Goal: Task Accomplishment & Management: Complete application form

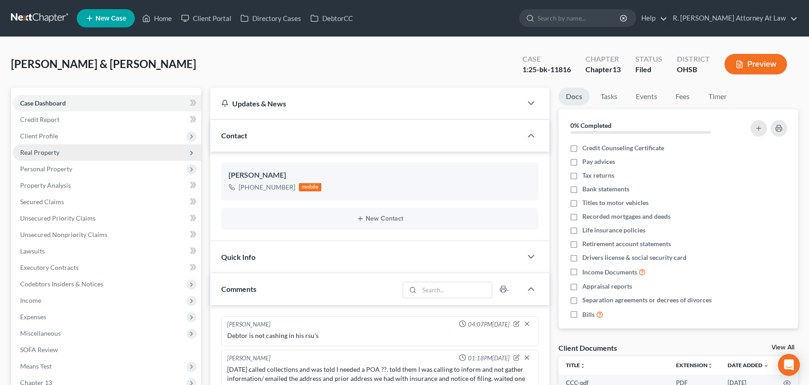
click at [55, 156] on span "Real Property" at bounding box center [107, 152] width 188 height 16
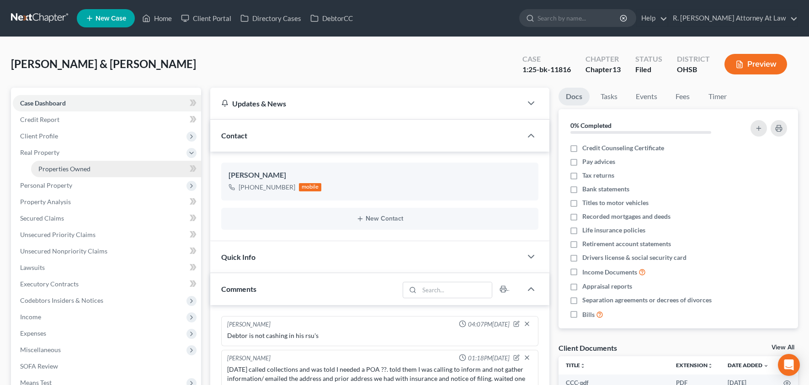
click at [54, 162] on link "Properties Owned" at bounding box center [116, 169] width 170 height 16
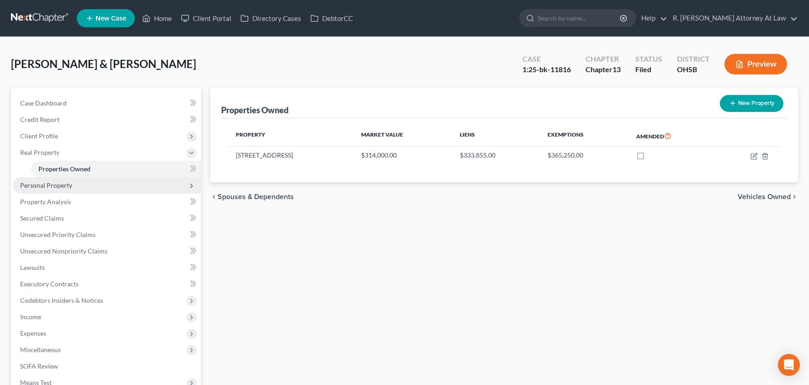
click at [51, 181] on span "Personal Property" at bounding box center [46, 185] width 52 height 8
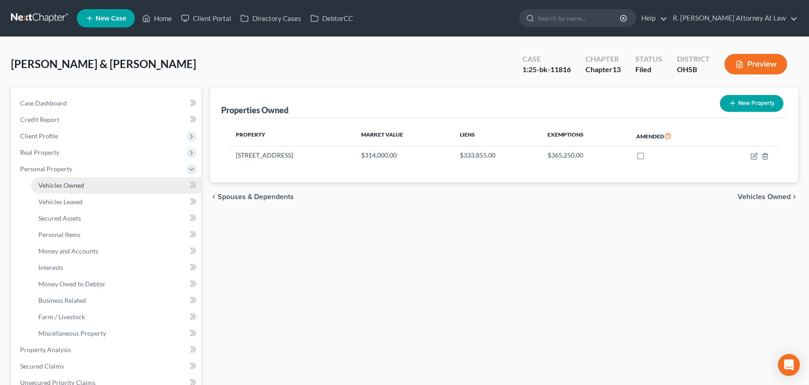
click at [57, 181] on span "Vehicles Owned" at bounding box center [61, 185] width 46 height 8
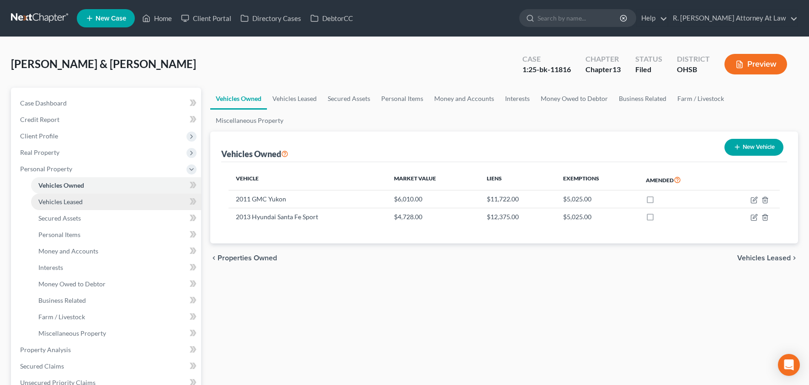
click at [59, 196] on link "Vehicles Leased" at bounding box center [116, 202] width 170 height 16
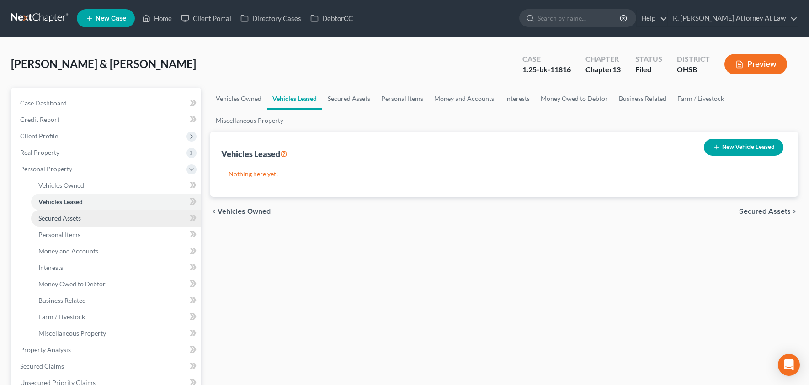
click at [64, 216] on span "Secured Assets" at bounding box center [59, 218] width 43 height 8
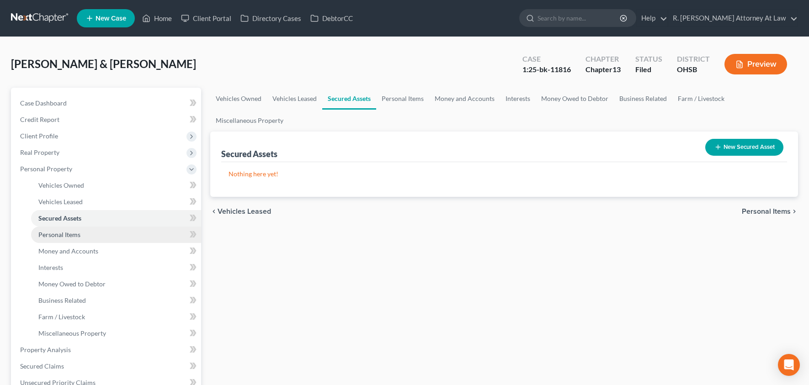
click at [64, 232] on span "Personal Items" at bounding box center [59, 235] width 42 height 8
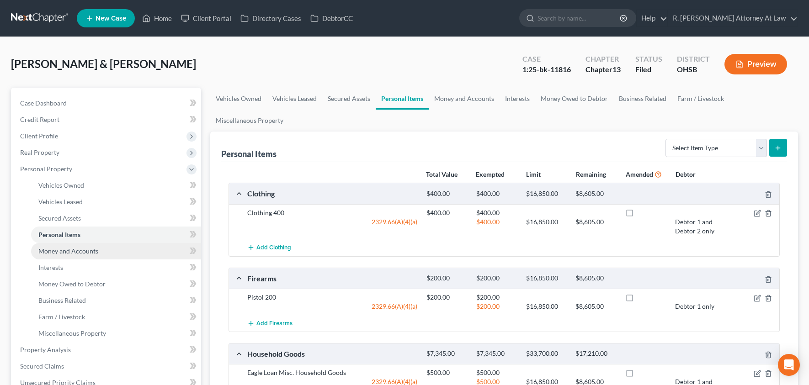
click at [79, 250] on span "Money and Accounts" at bounding box center [68, 251] width 60 height 8
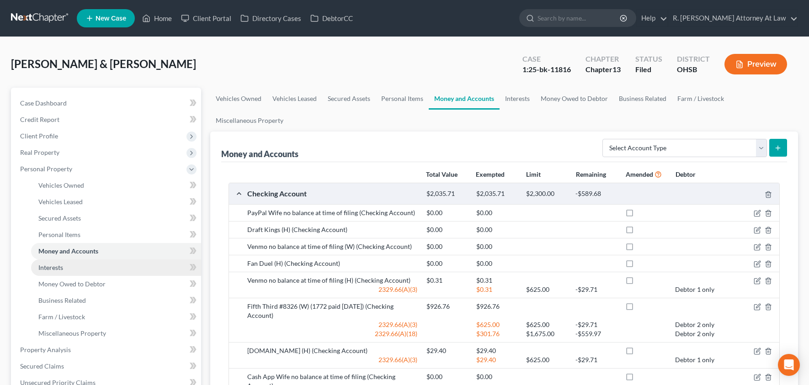
click at [80, 266] on link "Interests" at bounding box center [116, 268] width 170 height 16
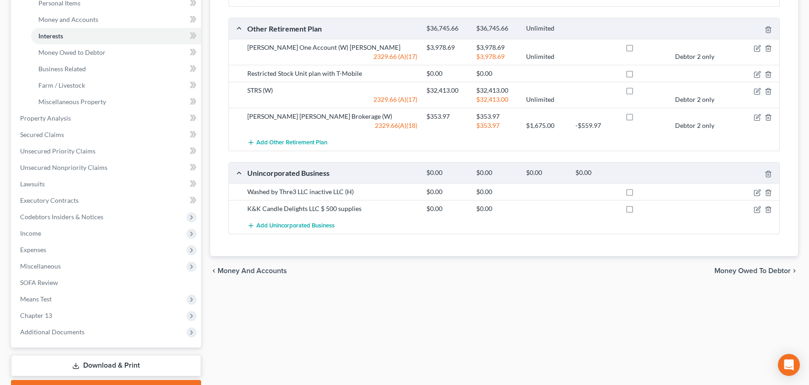
scroll to position [170, 0]
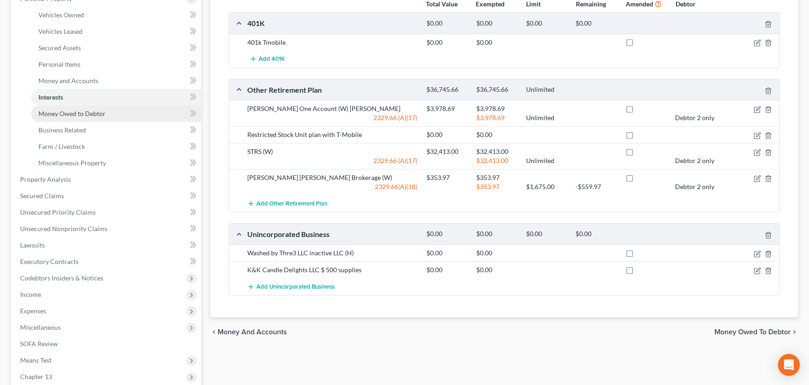
click at [56, 107] on link "Money Owed to Debtor" at bounding box center [116, 114] width 170 height 16
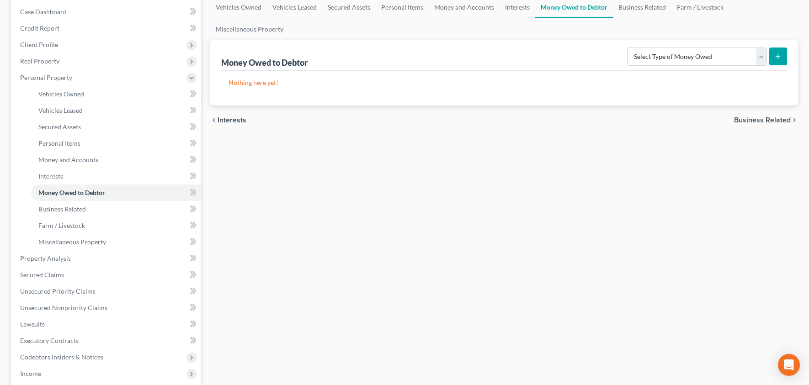
scroll to position [92, 0]
click at [112, 209] on link "Business Related" at bounding box center [116, 209] width 170 height 16
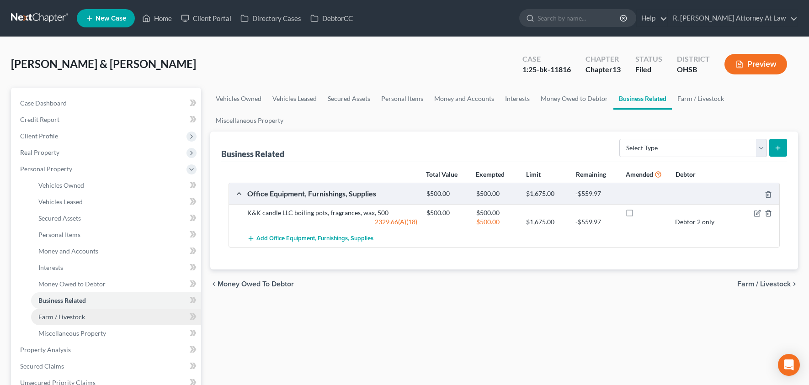
click at [59, 314] on span "Farm / Livestock" at bounding box center [61, 317] width 47 height 8
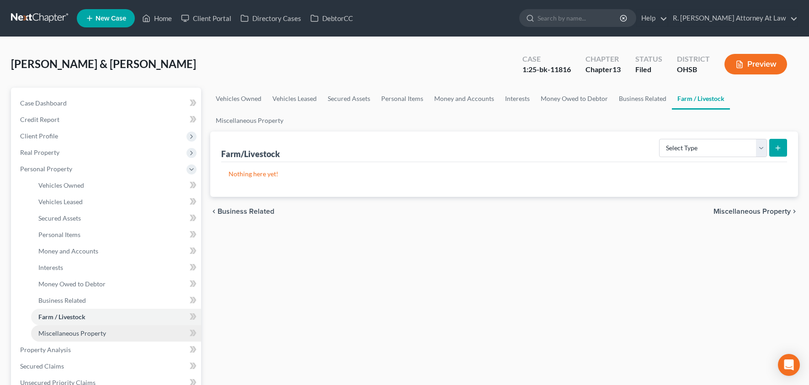
click at [73, 336] on span "Miscellaneous Property" at bounding box center [72, 334] width 68 height 8
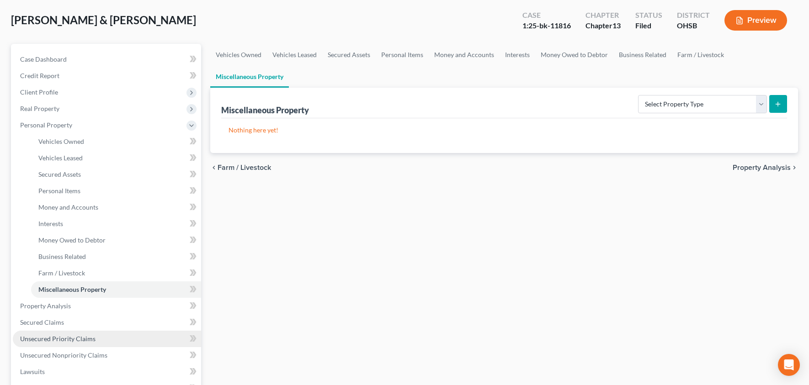
scroll to position [53, 0]
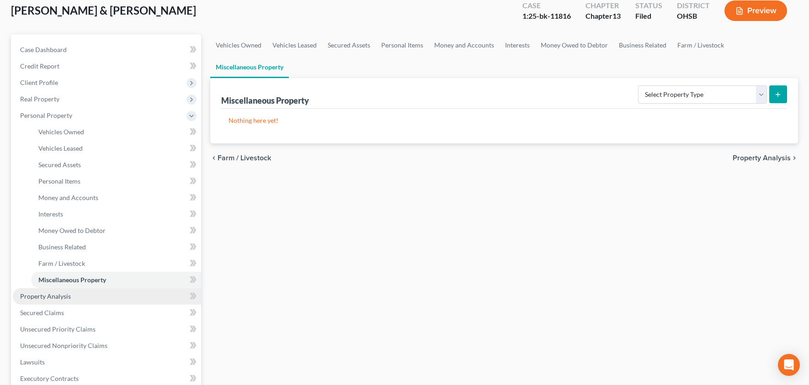
click at [71, 300] on link "Property Analysis" at bounding box center [107, 296] width 188 height 16
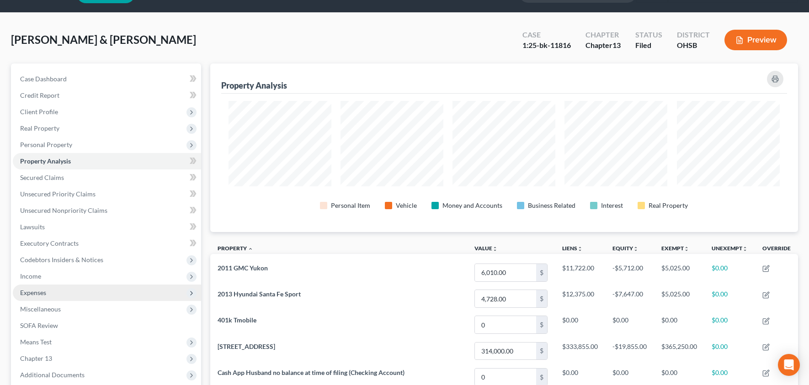
scroll to position [25, 0]
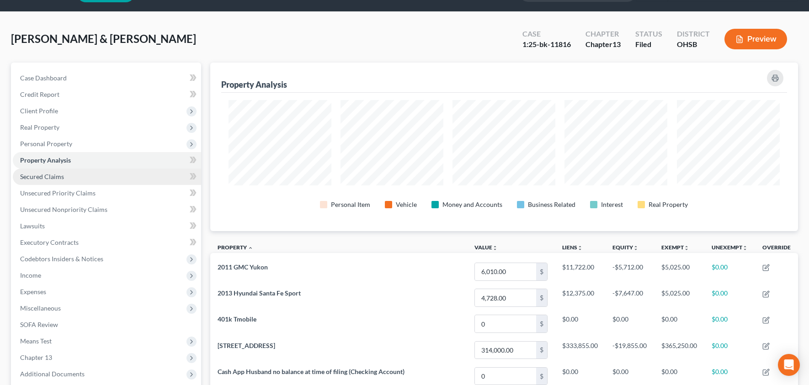
click at [54, 176] on span "Secured Claims" at bounding box center [42, 177] width 44 height 8
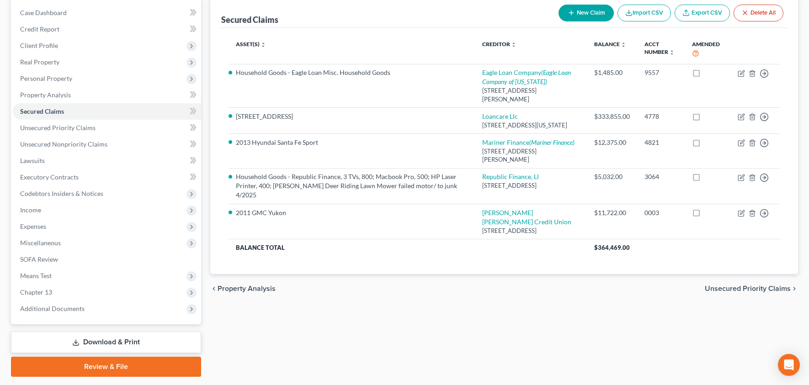
scroll to position [79, 0]
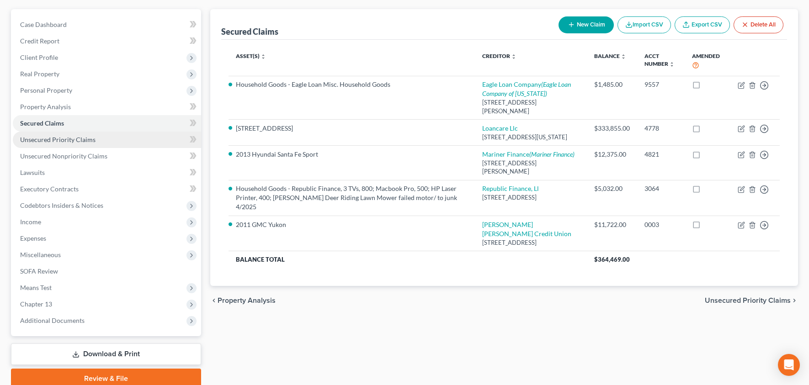
click at [52, 136] on span "Unsecured Priority Claims" at bounding box center [57, 140] width 75 height 8
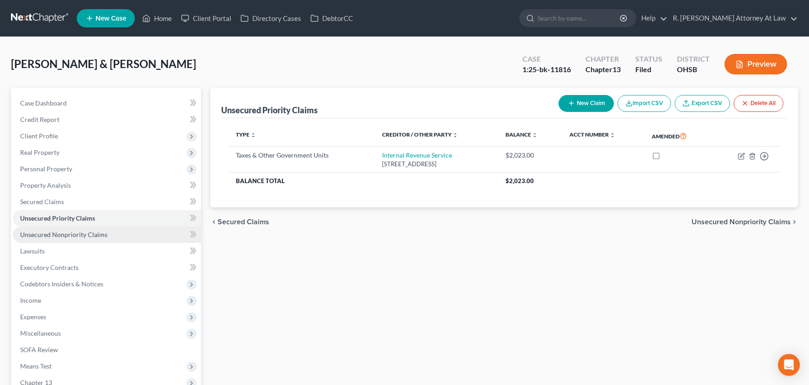
click at [58, 232] on span "Unsecured Nonpriority Claims" at bounding box center [63, 235] width 87 height 8
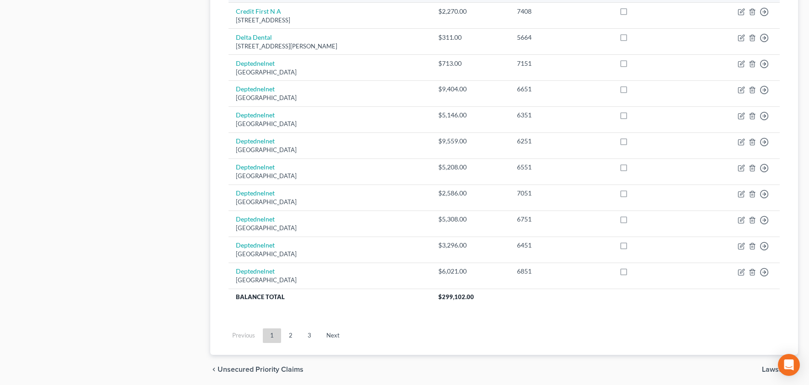
scroll to position [676, 0]
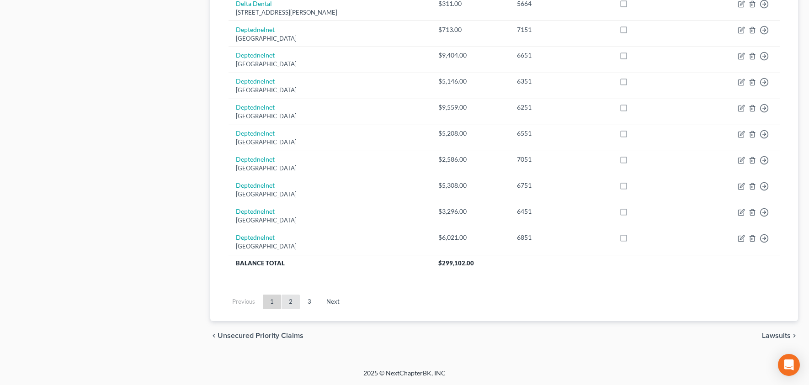
click at [290, 301] on link "2" at bounding box center [291, 302] width 18 height 15
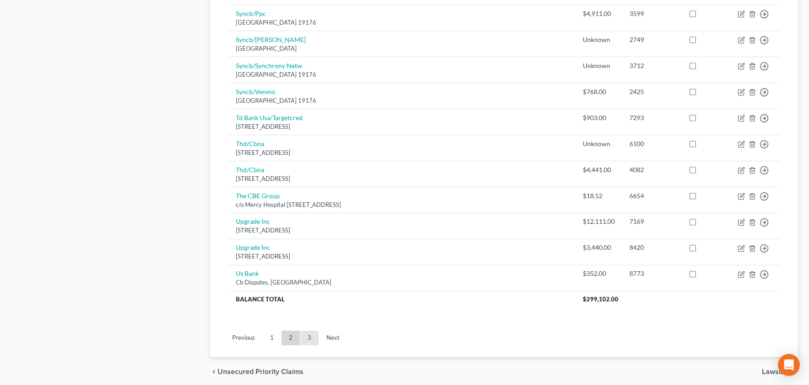
click at [311, 331] on link "3" at bounding box center [309, 338] width 18 height 15
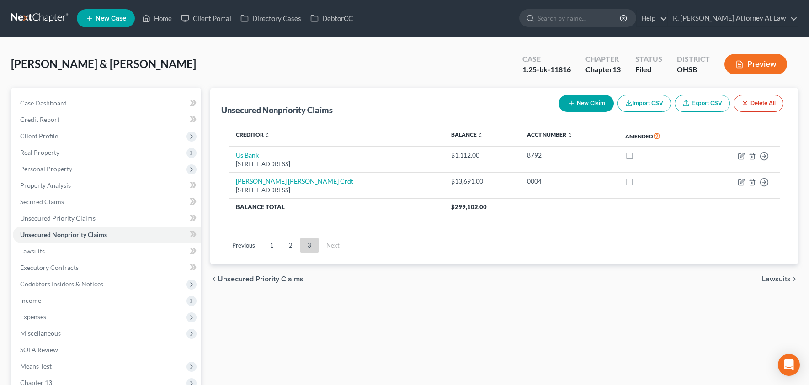
click at [746, 57] on button "Preview" at bounding box center [755, 64] width 63 height 21
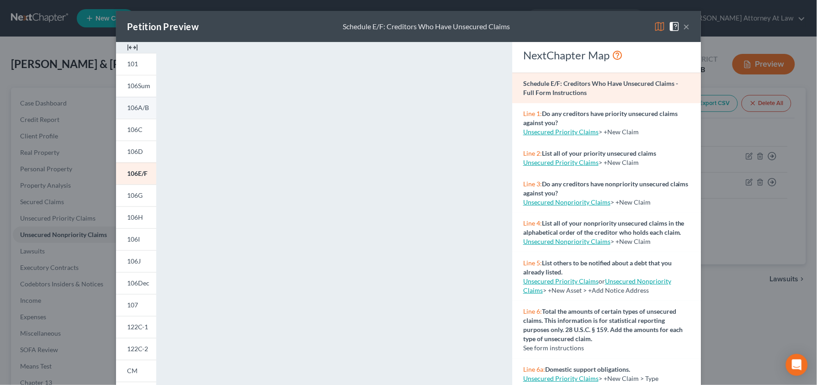
click at [133, 105] on span "106A/B" at bounding box center [138, 108] width 22 height 8
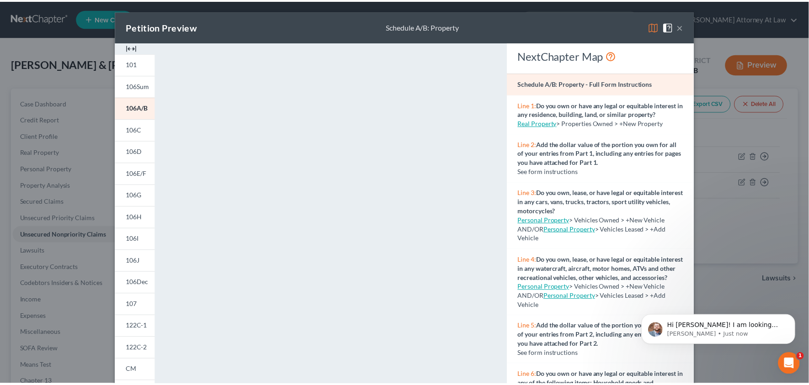
scroll to position [0, 0]
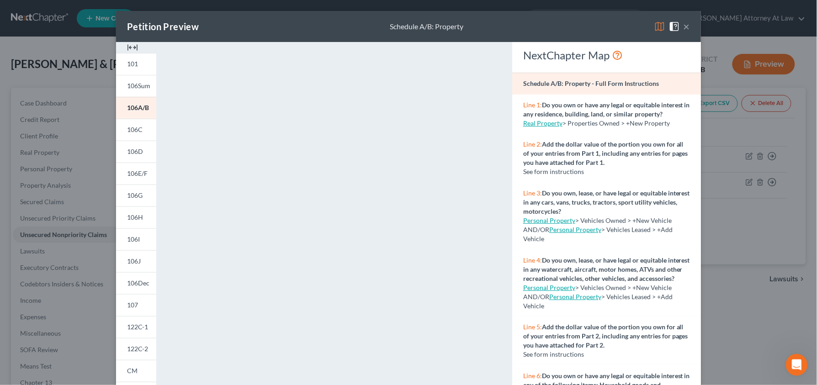
click at [685, 28] on button "×" at bounding box center [687, 26] width 6 height 11
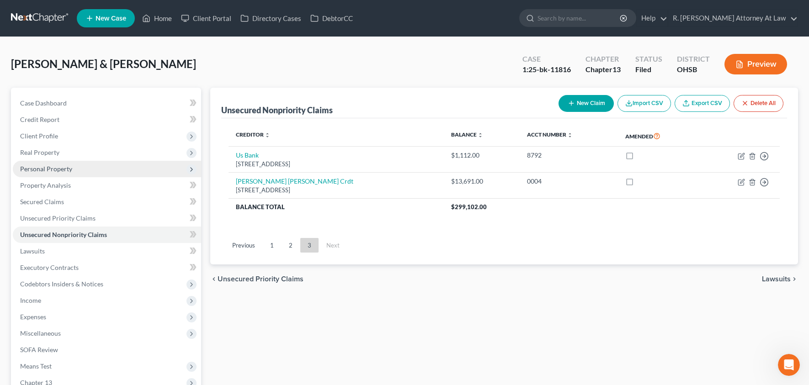
click at [58, 163] on span "Personal Property" at bounding box center [107, 169] width 188 height 16
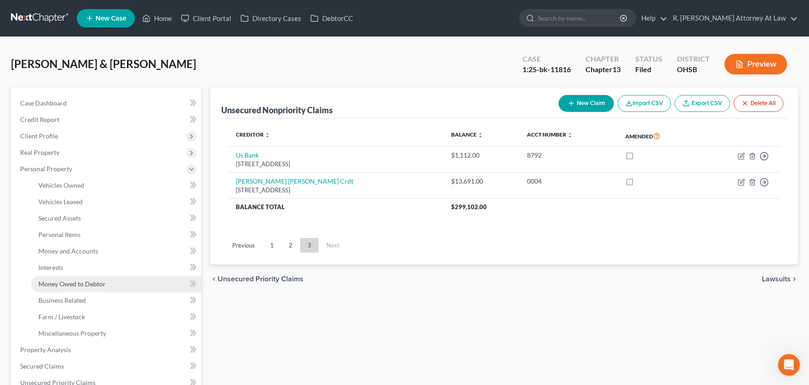
click at [79, 280] on span "Money Owed to Debtor" at bounding box center [71, 284] width 67 height 8
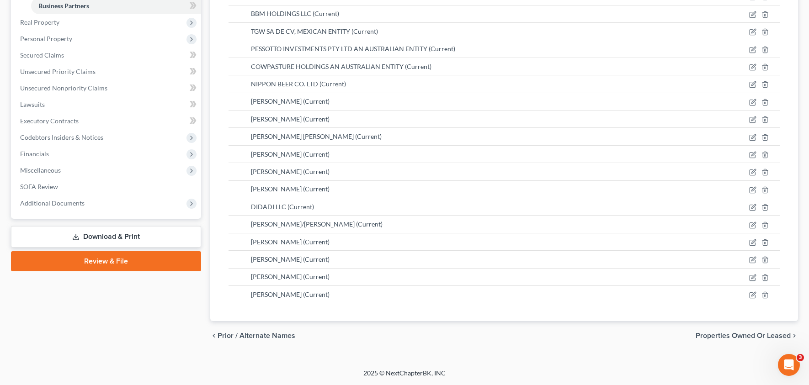
scroll to position [197, 0]
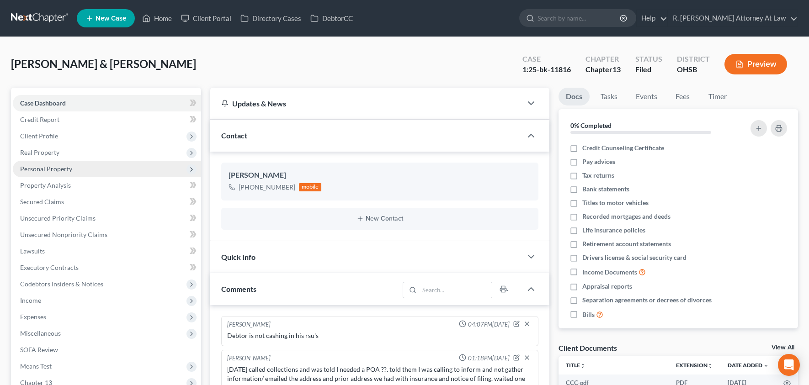
click at [62, 170] on span "Personal Property" at bounding box center [46, 169] width 52 height 8
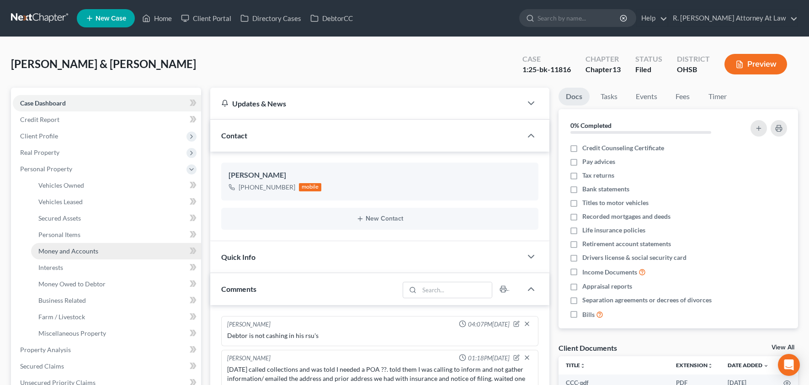
click at [73, 250] on span "Money and Accounts" at bounding box center [68, 251] width 60 height 8
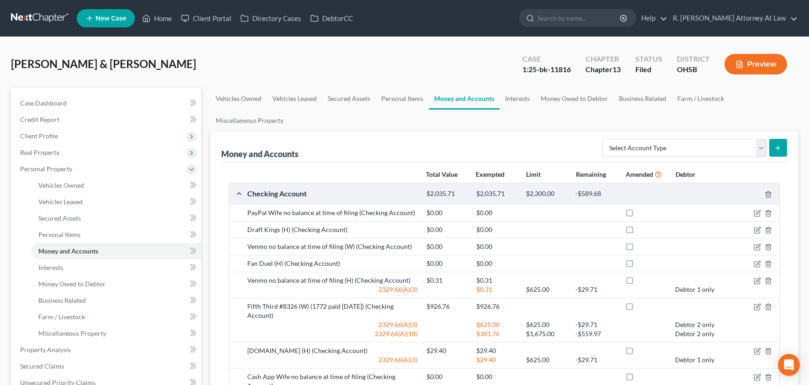
click at [773, 60] on button "Preview" at bounding box center [755, 64] width 63 height 21
